Goal: Task Accomplishment & Management: Use online tool/utility

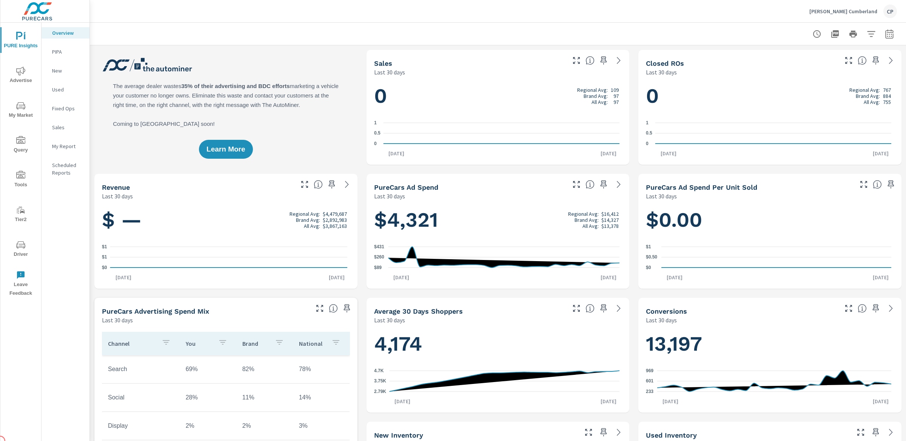
scroll to position [0, 0]
click at [12, 68] on span "Advertise" at bounding box center [21, 75] width 36 height 18
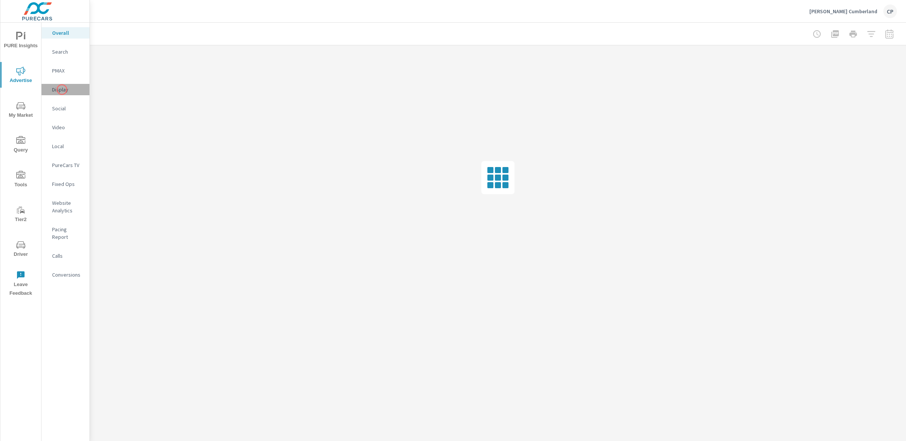
click at [62, 89] on p "Display" at bounding box center [67, 90] width 31 height 8
click at [890, 29] on div at bounding box center [853, 33] width 88 height 15
click at [889, 42] on div at bounding box center [498, 34] width 798 height 22
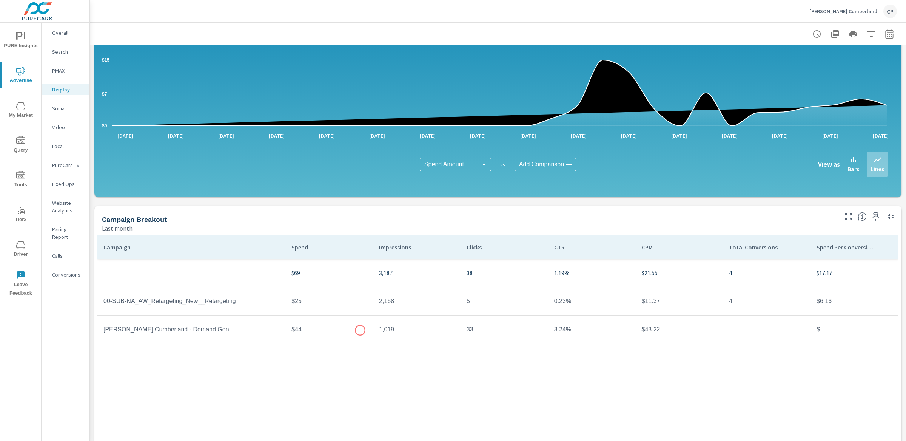
scroll to position [91, 0]
